Goal: Task Accomplishment & Management: Manage account settings

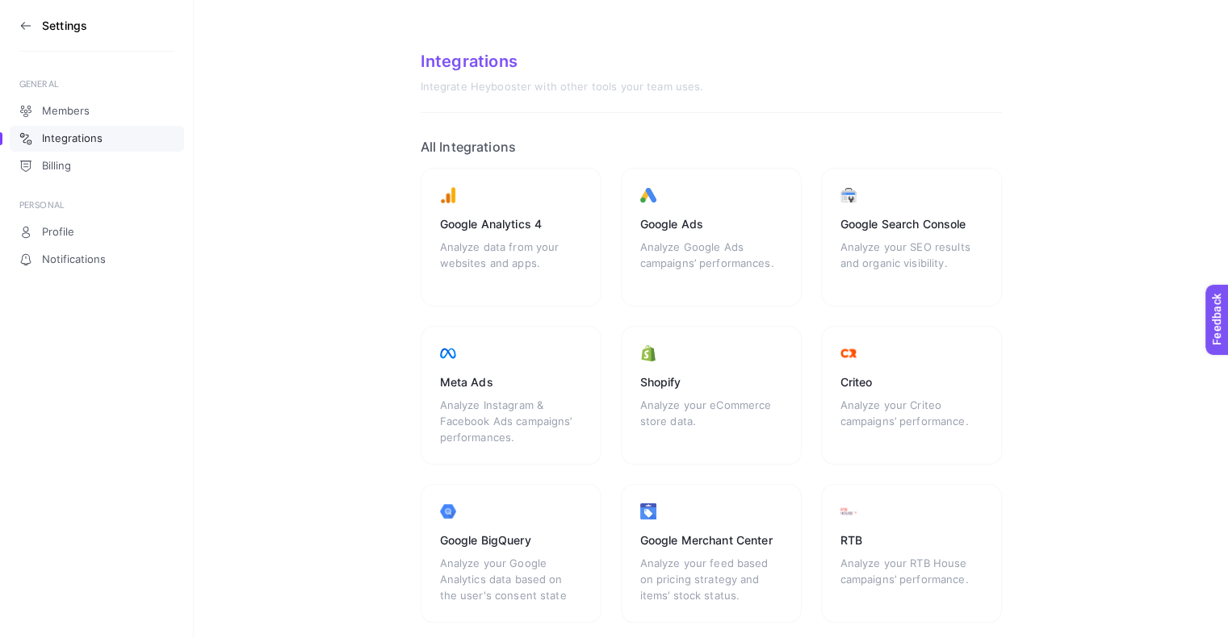
click at [309, 435] on section "Integrations Integrate Heybooster with other tools your team uses. All Integrat…" at bounding box center [711, 460] width 1034 height 921
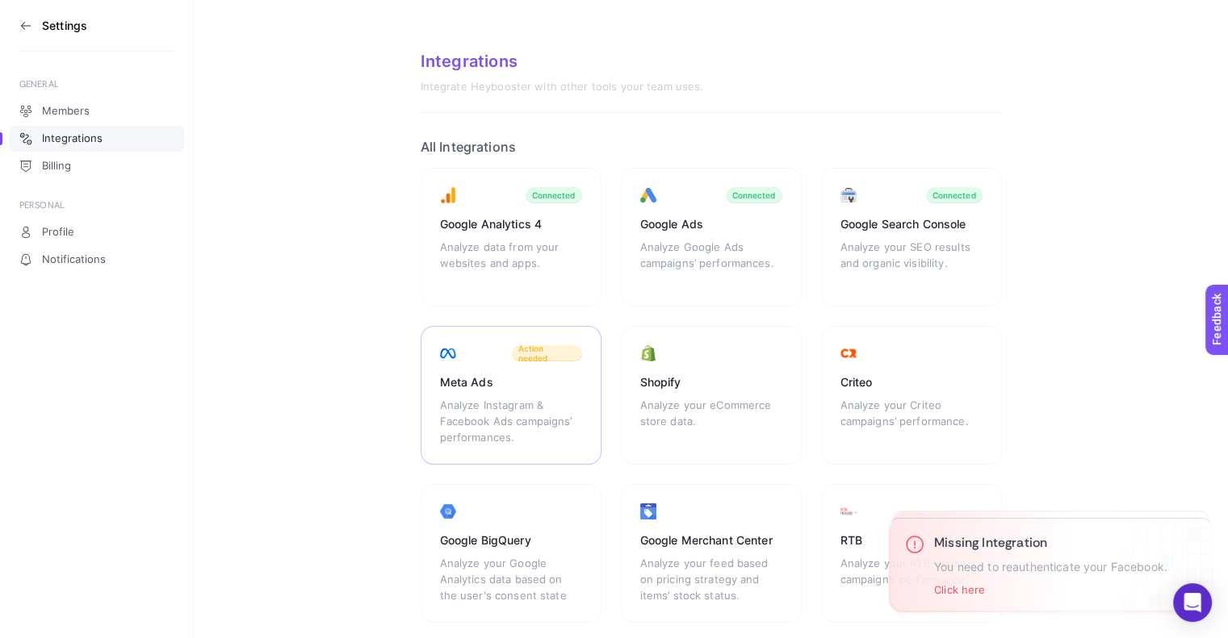
click at [519, 382] on div "Meta Ads" at bounding box center [511, 383] width 142 height 16
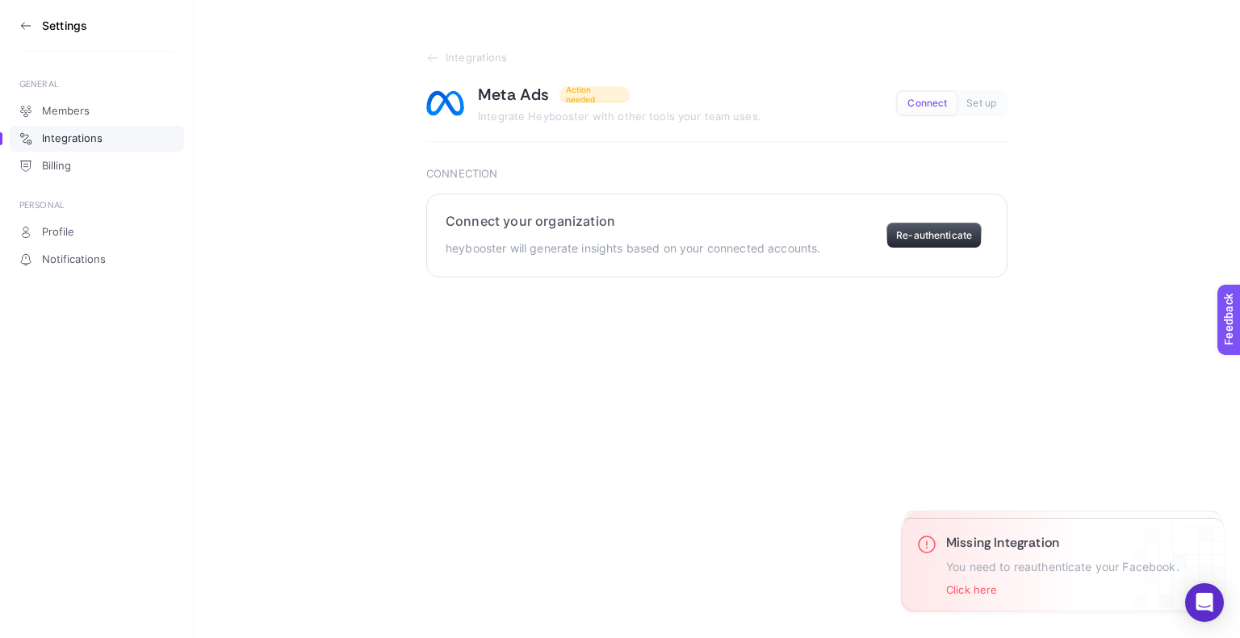
click at [902, 235] on button "Re-authenticate" at bounding box center [933, 236] width 95 height 26
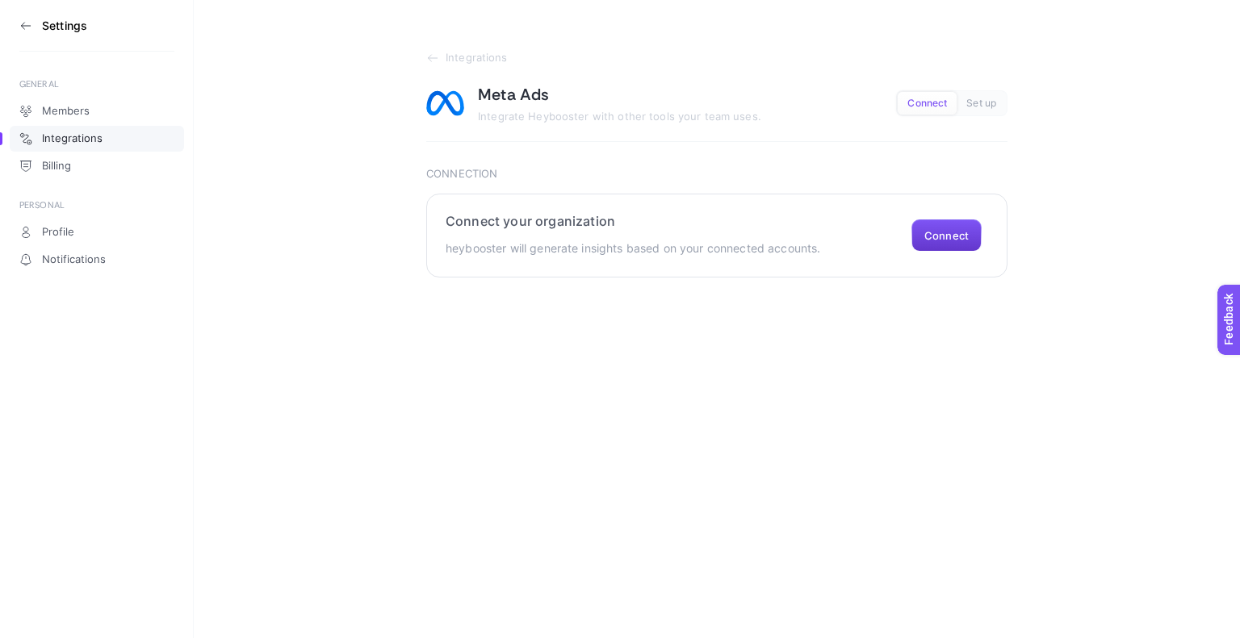
click at [936, 235] on button "Connect" at bounding box center [946, 236] width 70 height 32
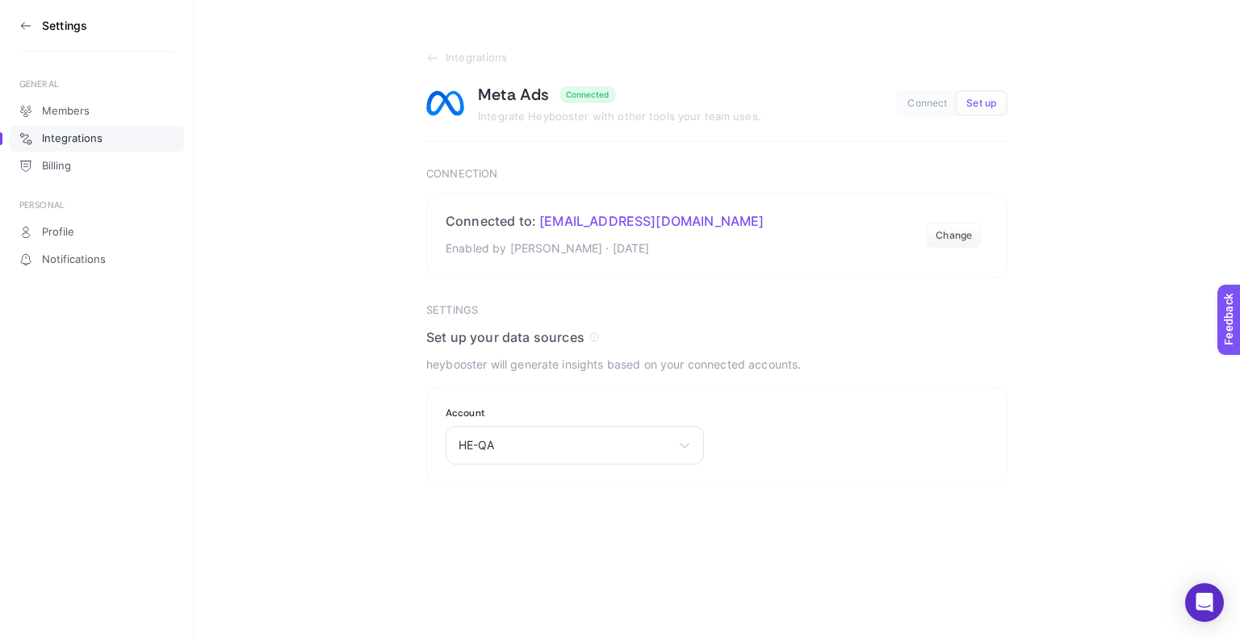
click at [88, 141] on span "Integrations" at bounding box center [72, 138] width 61 height 13
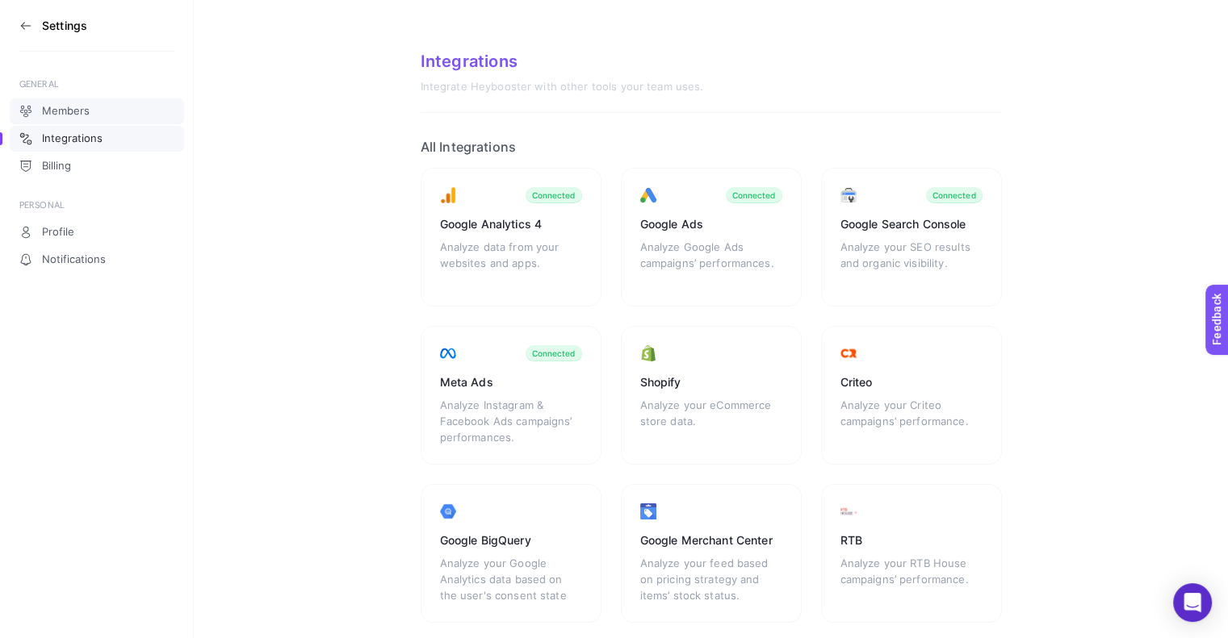
click at [111, 111] on link "Members" at bounding box center [97, 111] width 174 height 26
